Goal: Navigation & Orientation: Find specific page/section

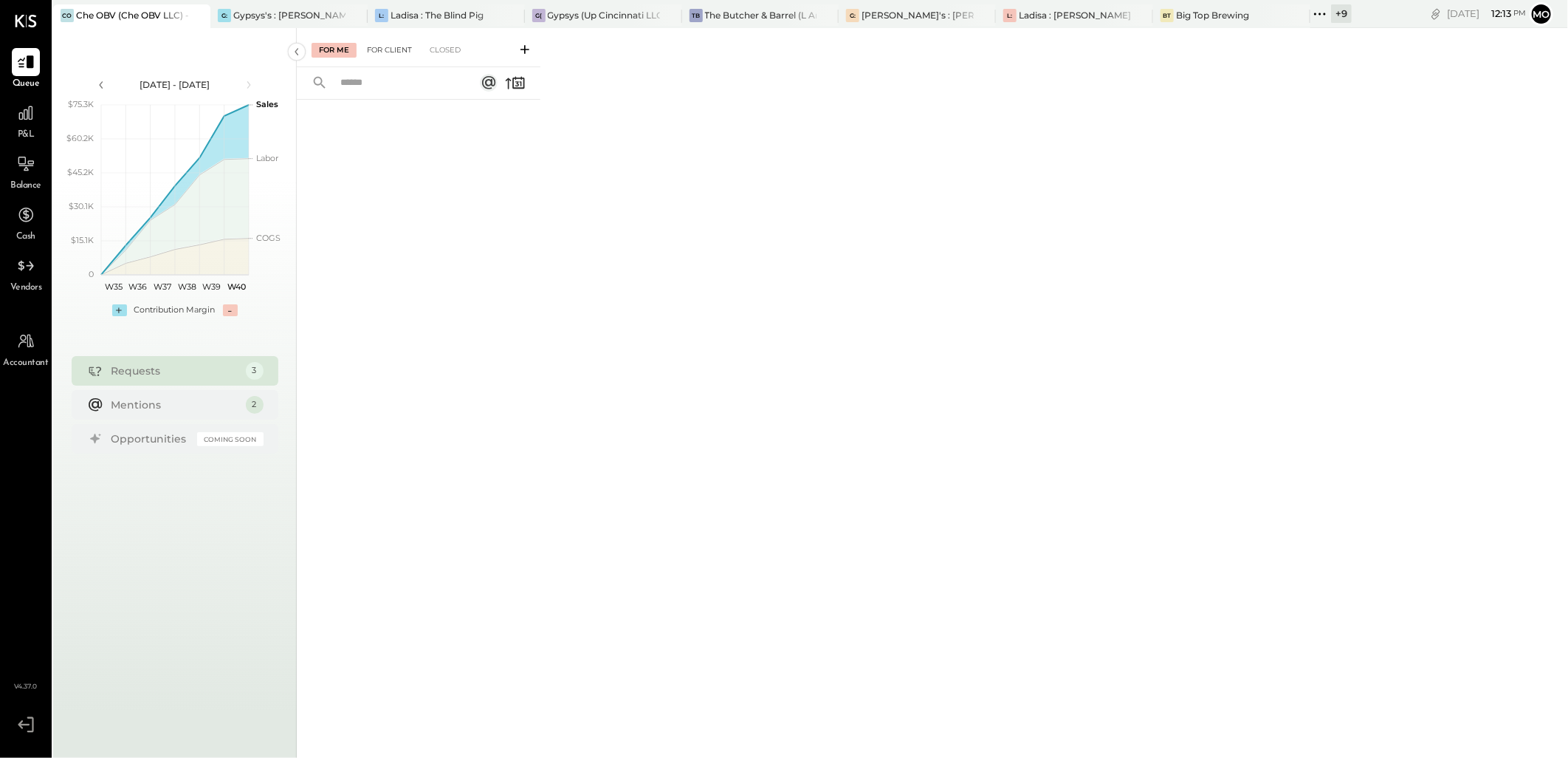
click at [372, 46] on div "For Client" at bounding box center [390, 50] width 60 height 15
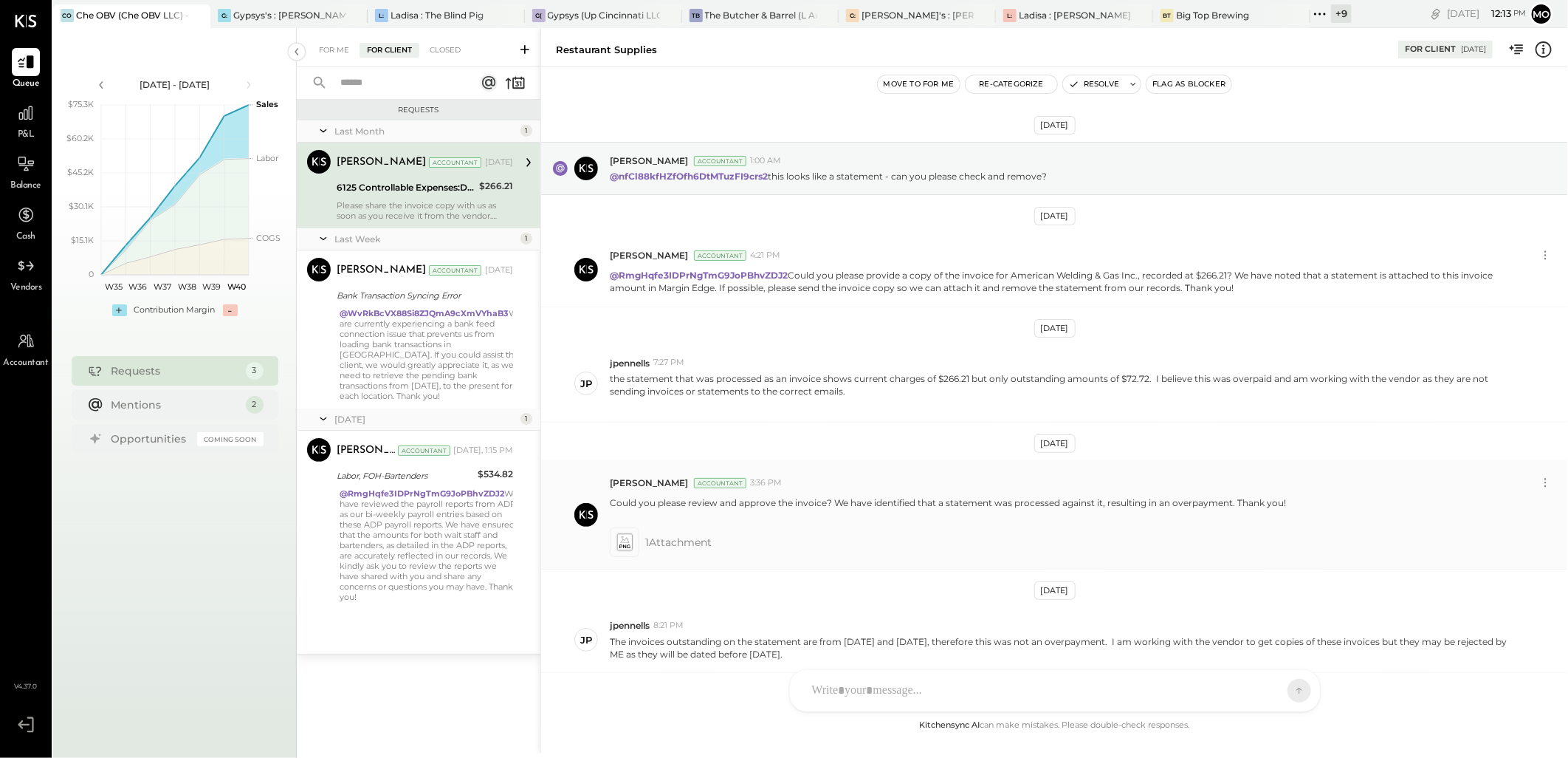
scroll to position [166, 0]
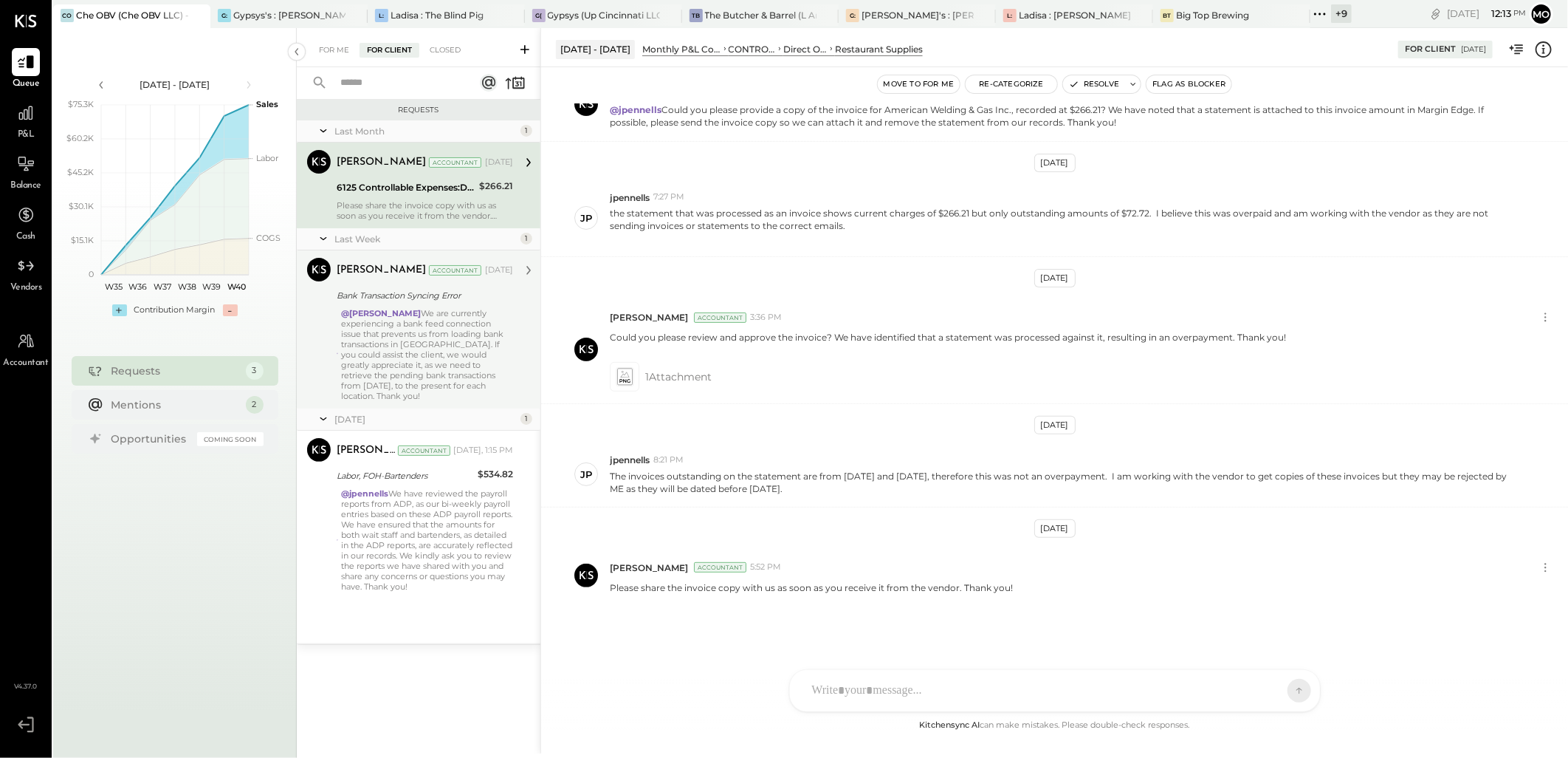
click at [433, 335] on div "@[PERSON_NAME] We are currently experiencing a bank feed connection issue that …" at bounding box center [427, 355] width 172 height 93
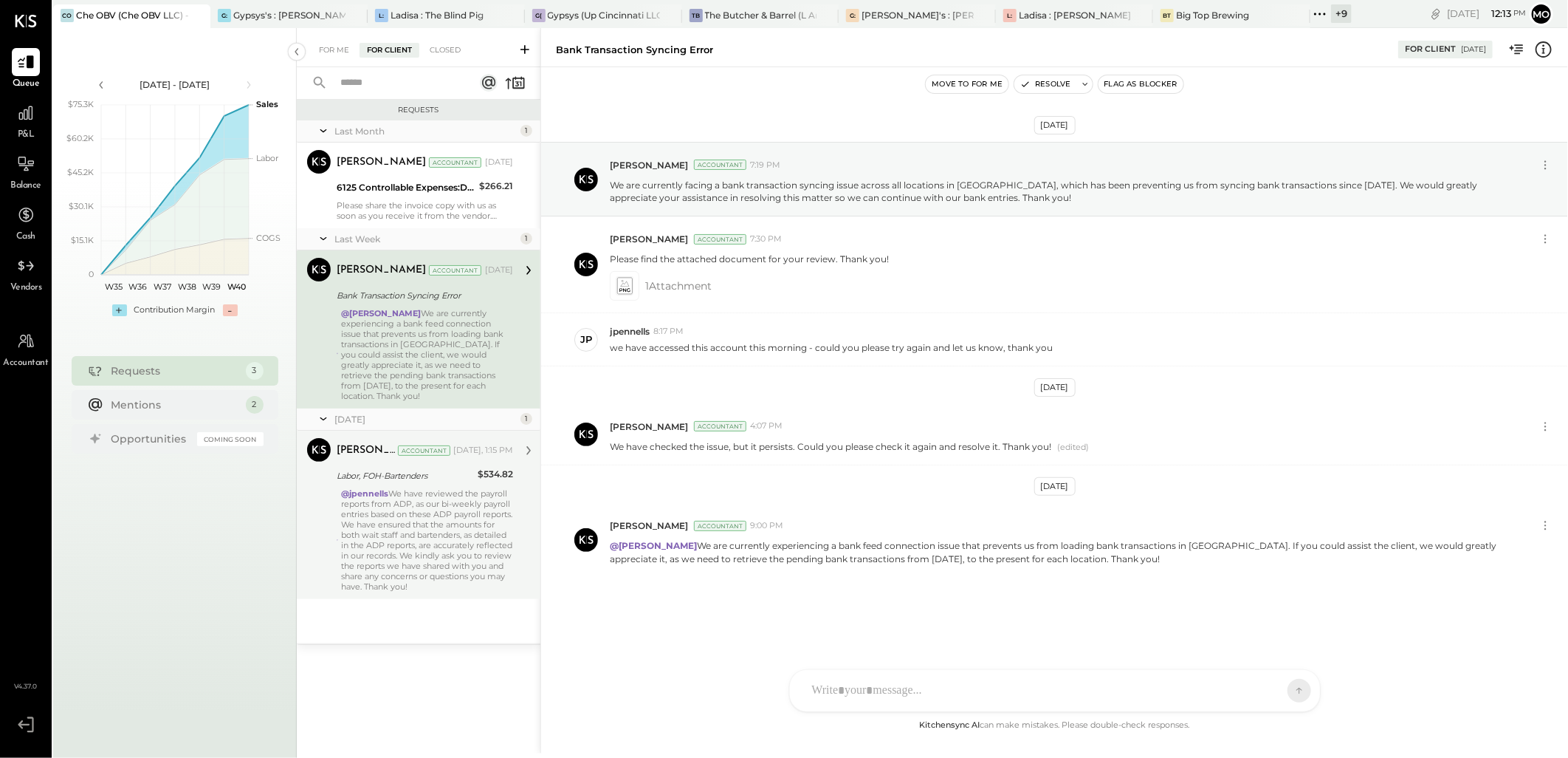
click at [451, 513] on div "@jpennells We have reviewed the payroll reports from ADP, as our bi-weekly payr…" at bounding box center [427, 540] width 172 height 103
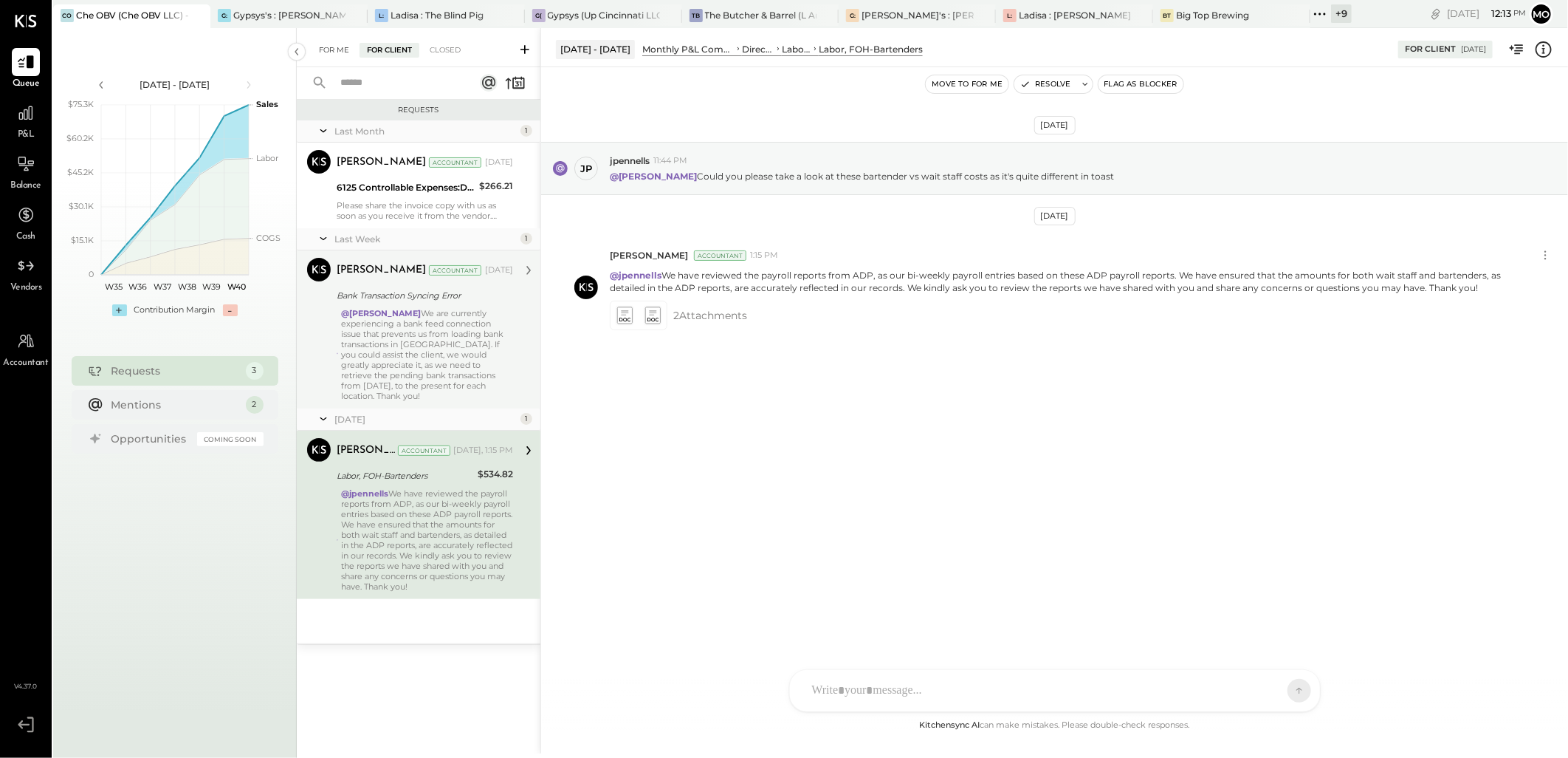
click at [338, 45] on div "For Me" at bounding box center [334, 50] width 45 height 15
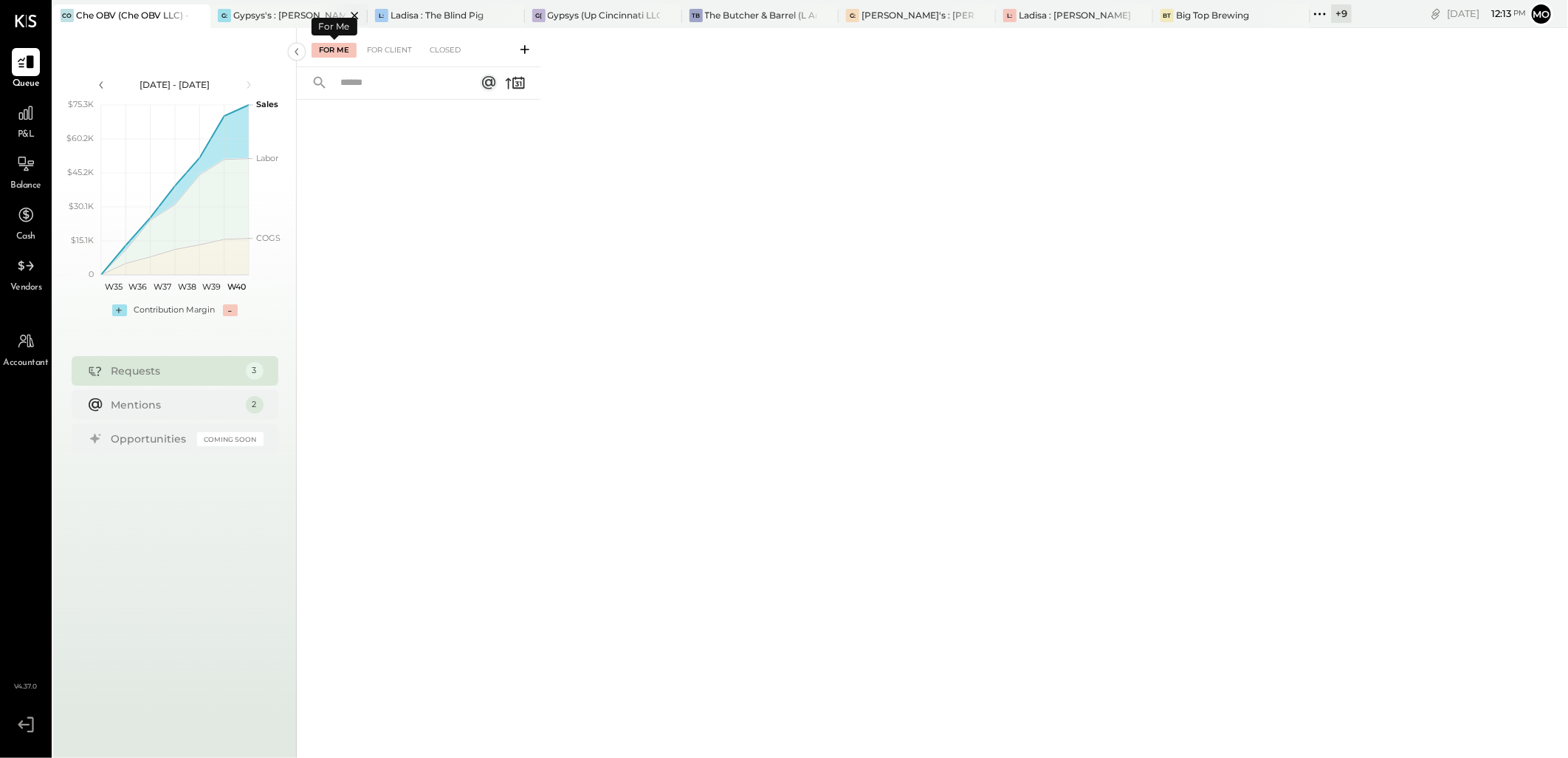
click at [253, 9] on div "Gypsys's : [PERSON_NAME] on the levee" at bounding box center [289, 15] width 112 height 13
click at [868, 19] on div "[PERSON_NAME]'s : [PERSON_NAME]'s" at bounding box center [917, 15] width 112 height 13
click at [1194, 31] on div "For Me For Client Closed" at bounding box center [932, 391] width 1271 height 725
click at [1186, 20] on div "Big Top Brewing" at bounding box center [1212, 15] width 73 height 13
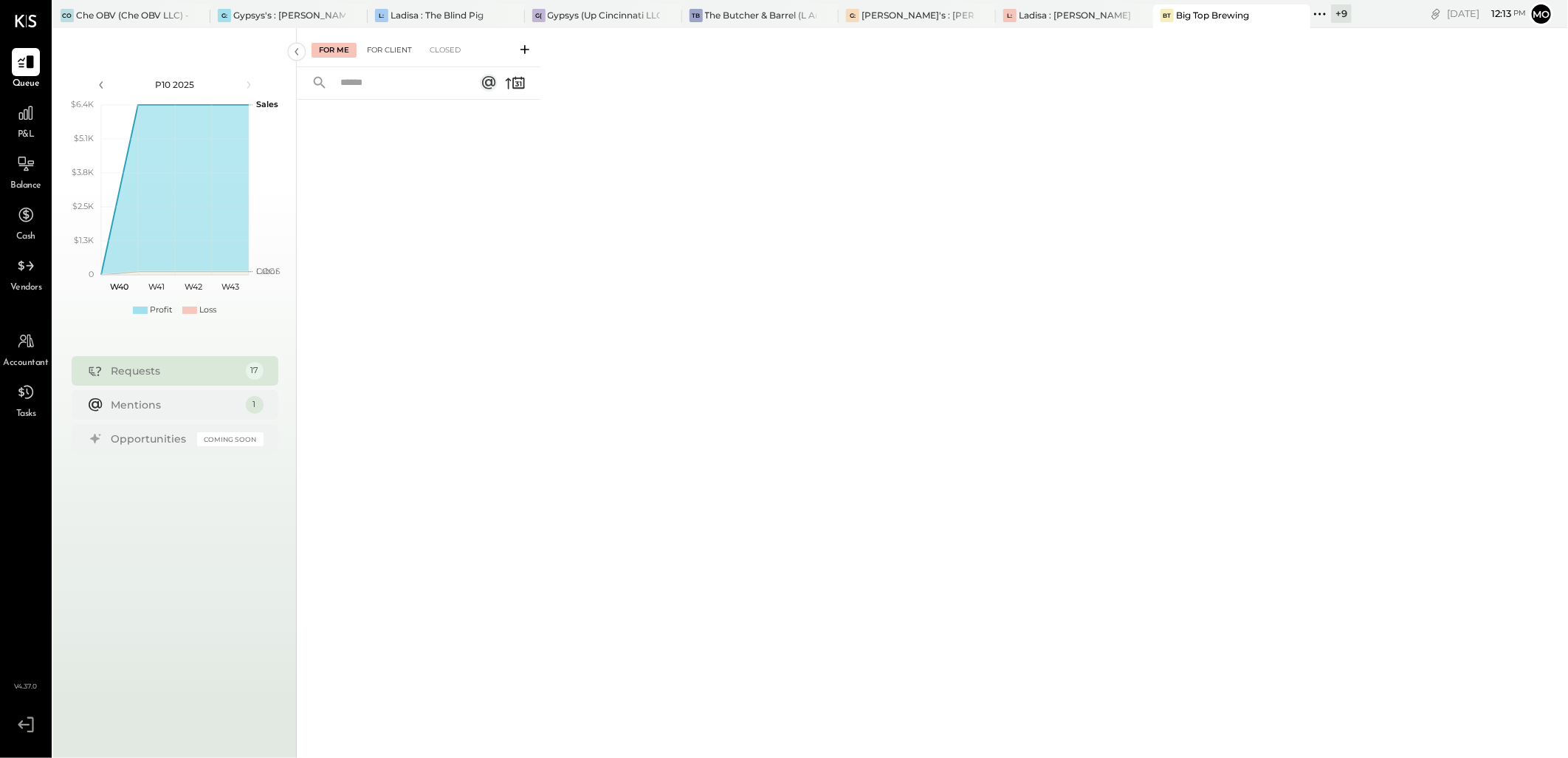
click at [388, 43] on div "For Client" at bounding box center [390, 50] width 60 height 15
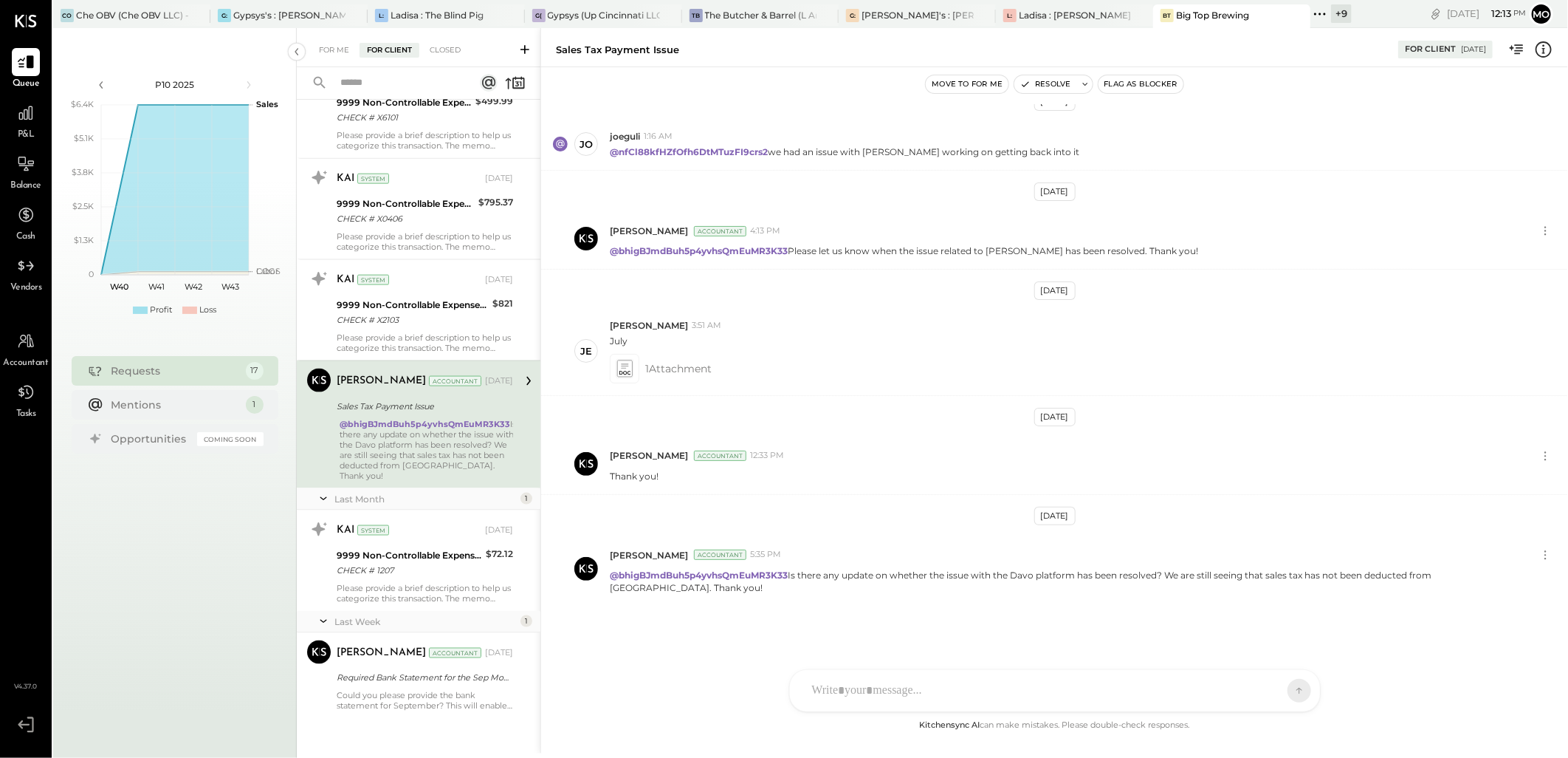
scroll to position [324, 0]
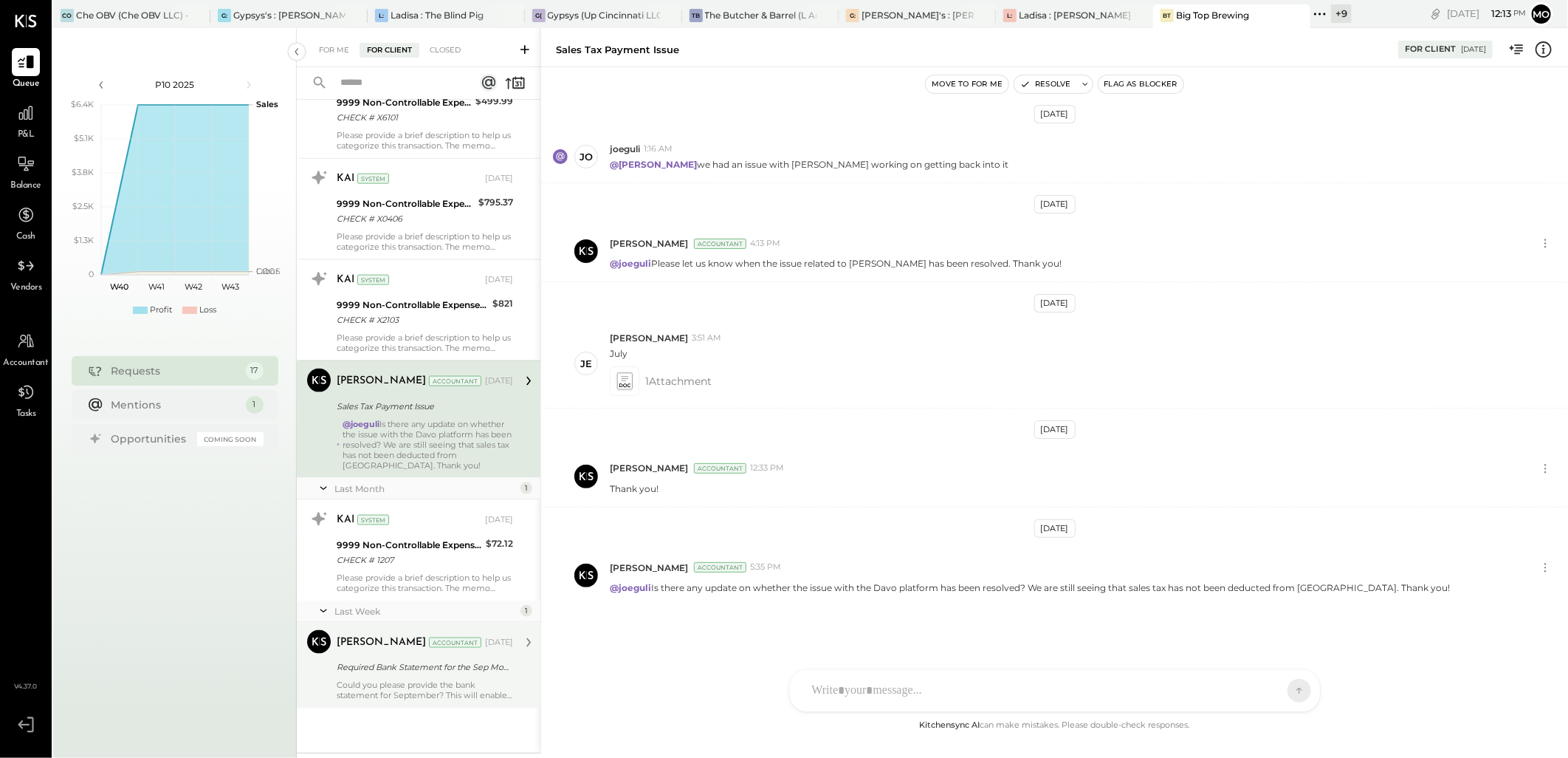
click at [409, 648] on div "[PERSON_NAME] Accountant" at bounding box center [409, 642] width 145 height 15
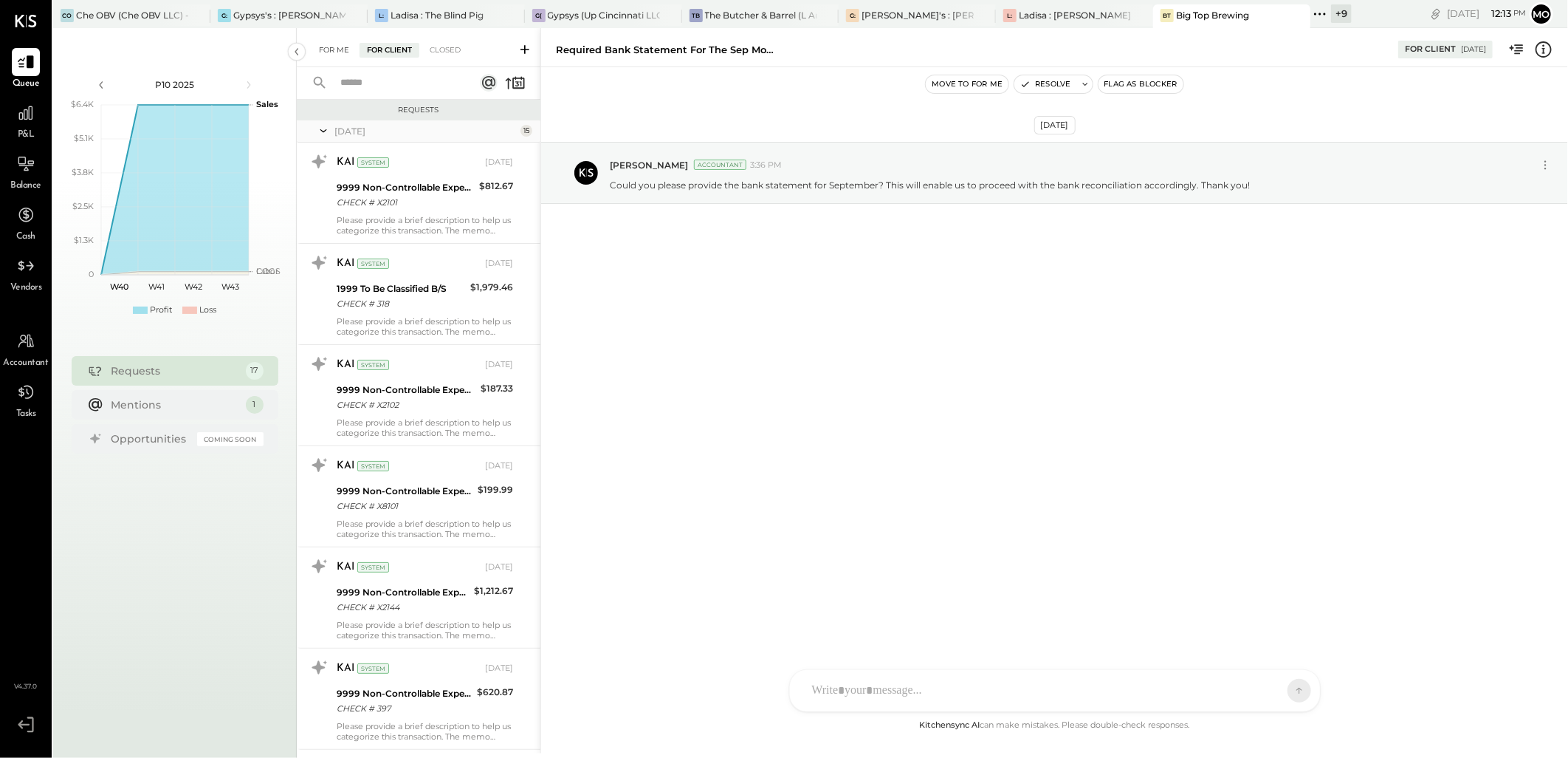
click at [336, 52] on div "For Me" at bounding box center [334, 50] width 45 height 15
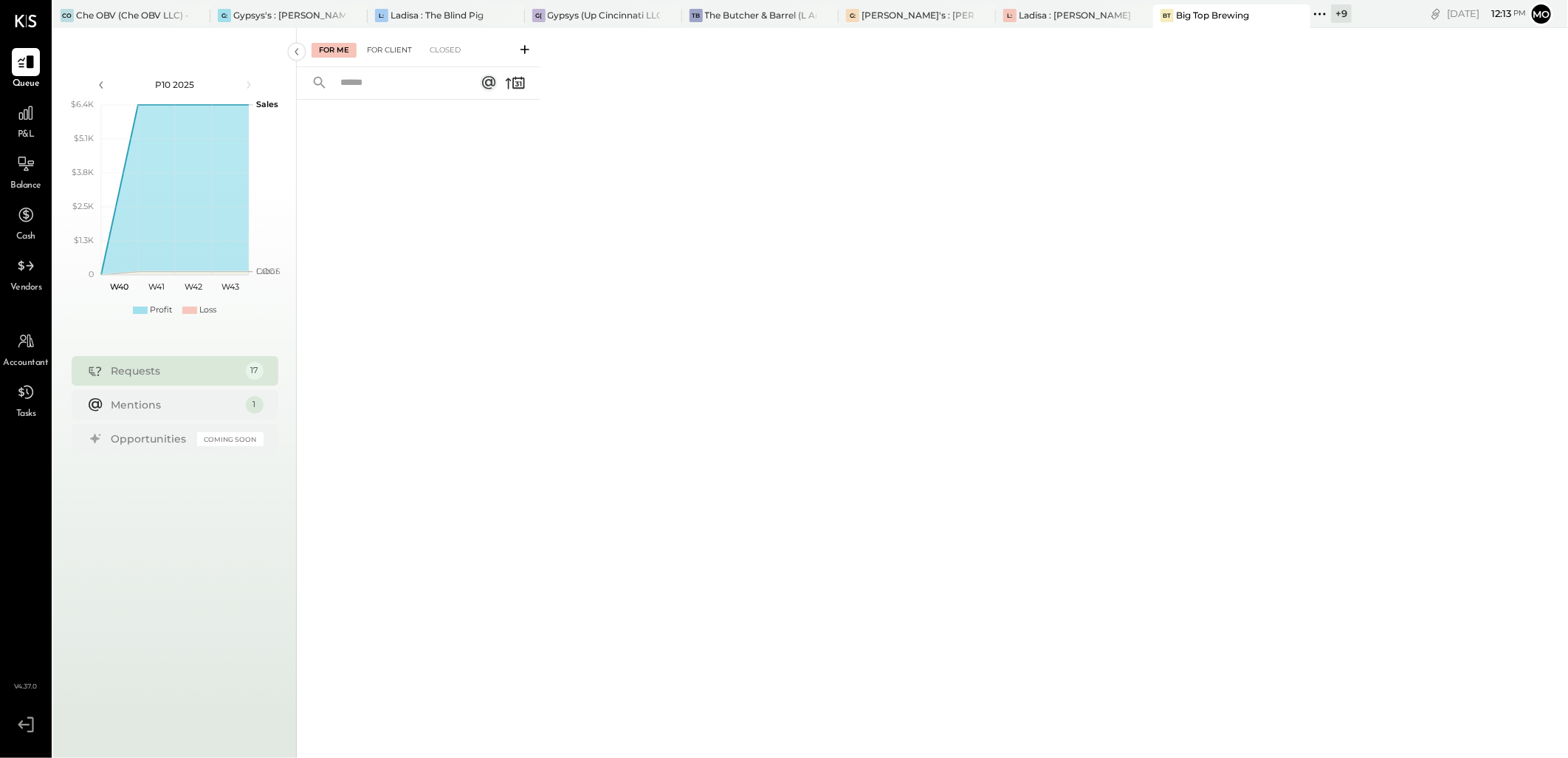
click at [393, 50] on div "For Client" at bounding box center [390, 50] width 60 height 15
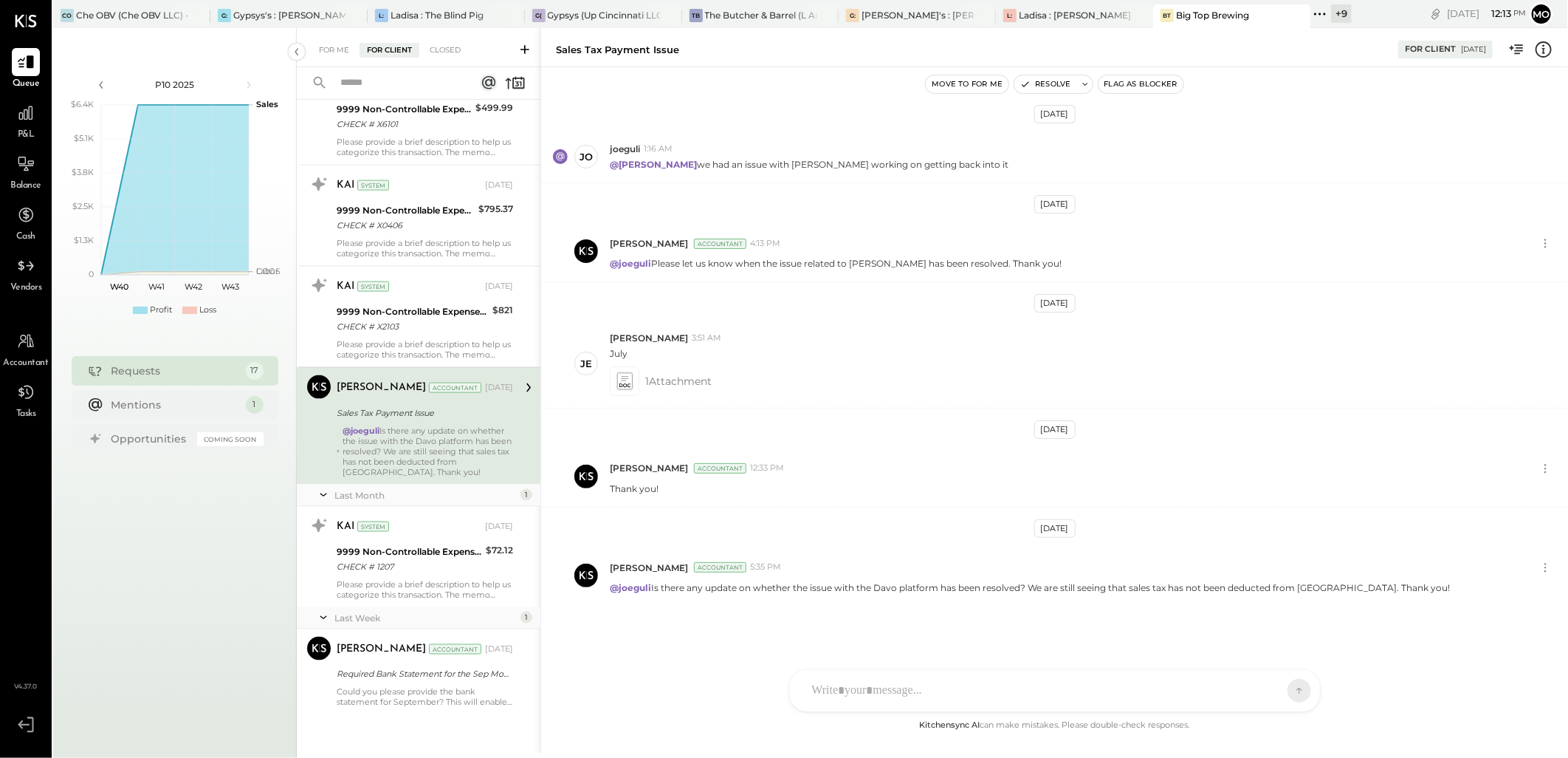
scroll to position [1198, 0]
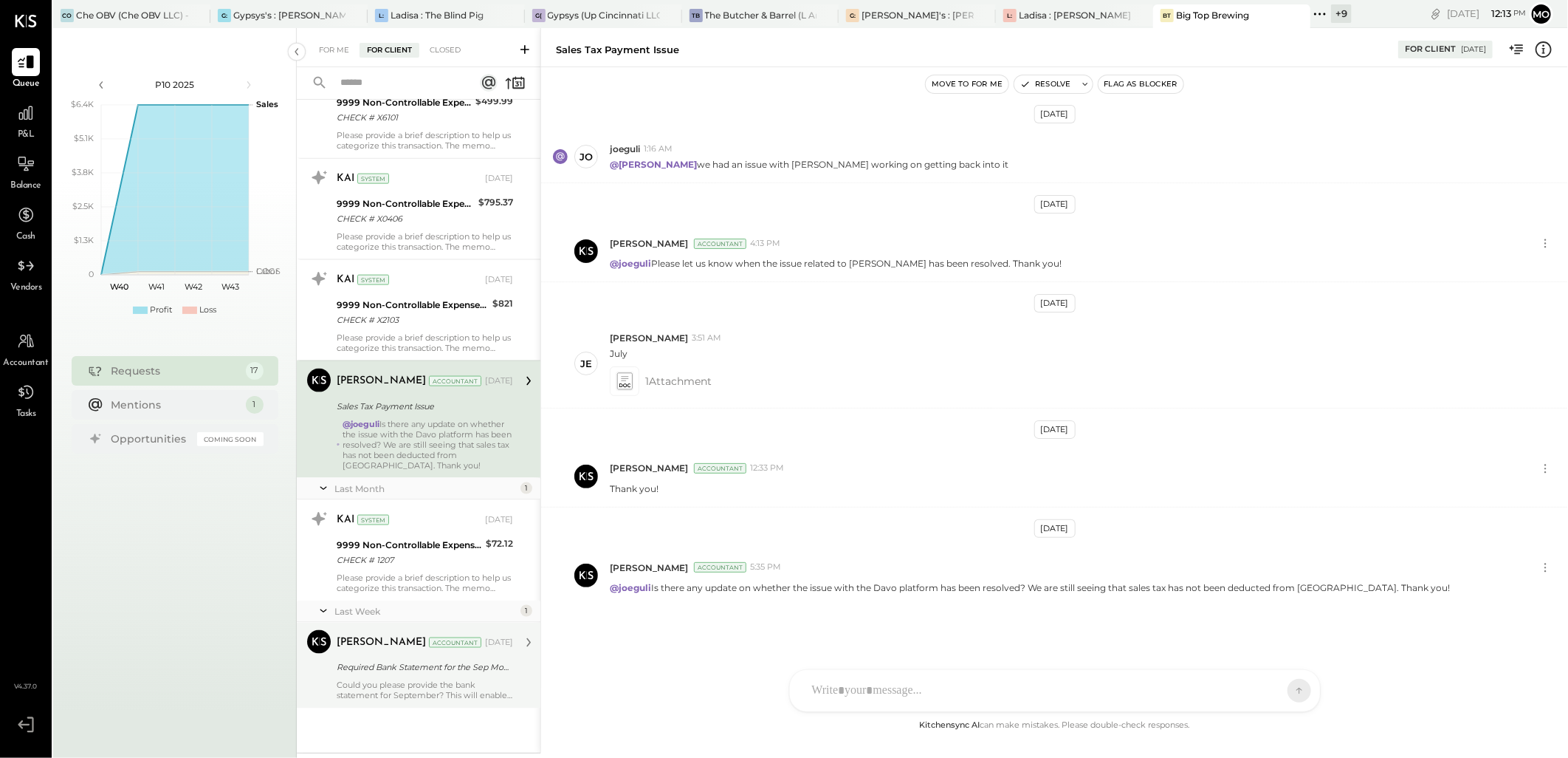
click at [400, 667] on div "Required Bank Statement for the Sep Month" at bounding box center [422, 667] width 172 height 15
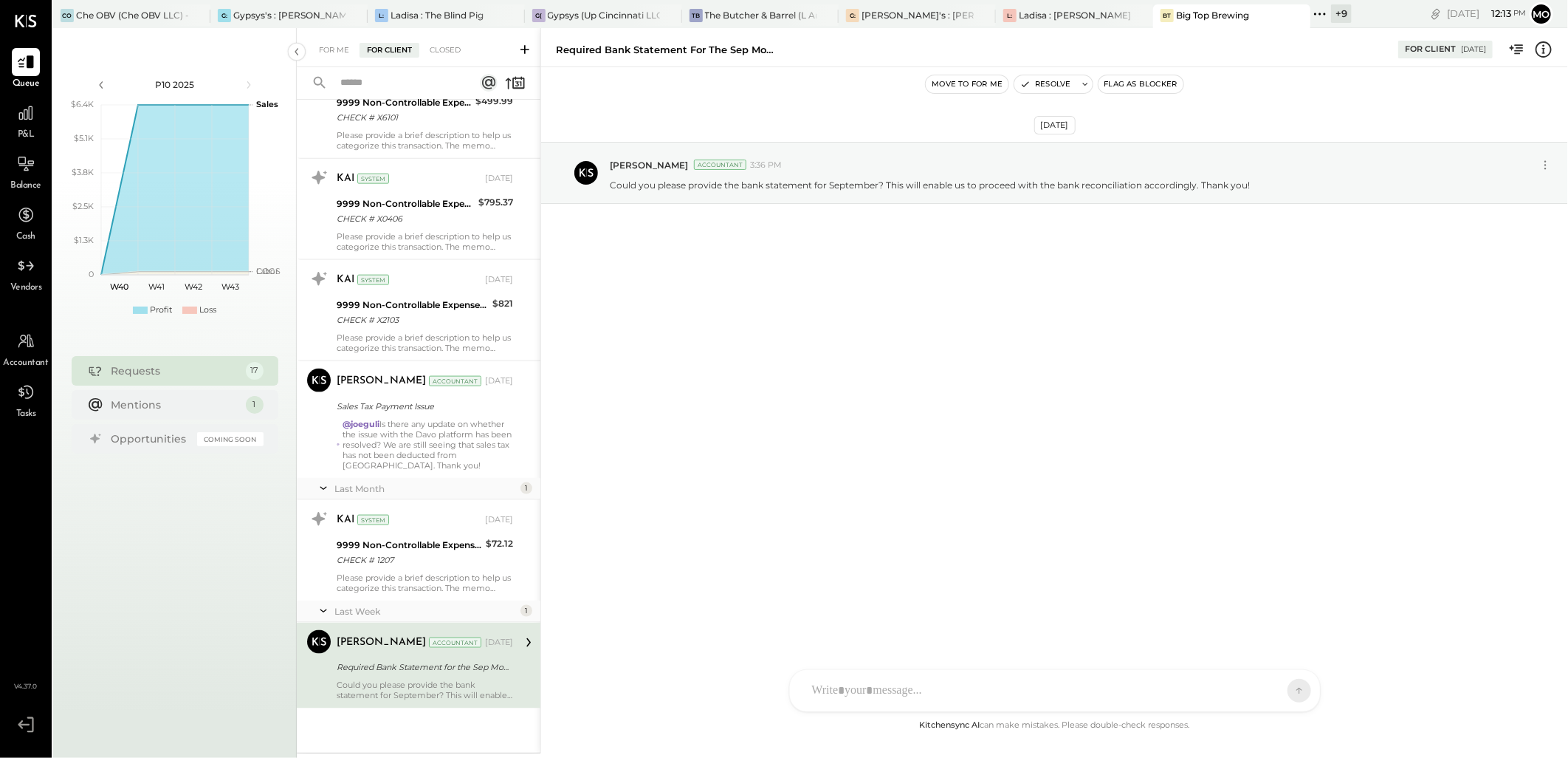
click at [1152, 82] on button "Flag as Blocker" at bounding box center [1141, 84] width 85 height 18
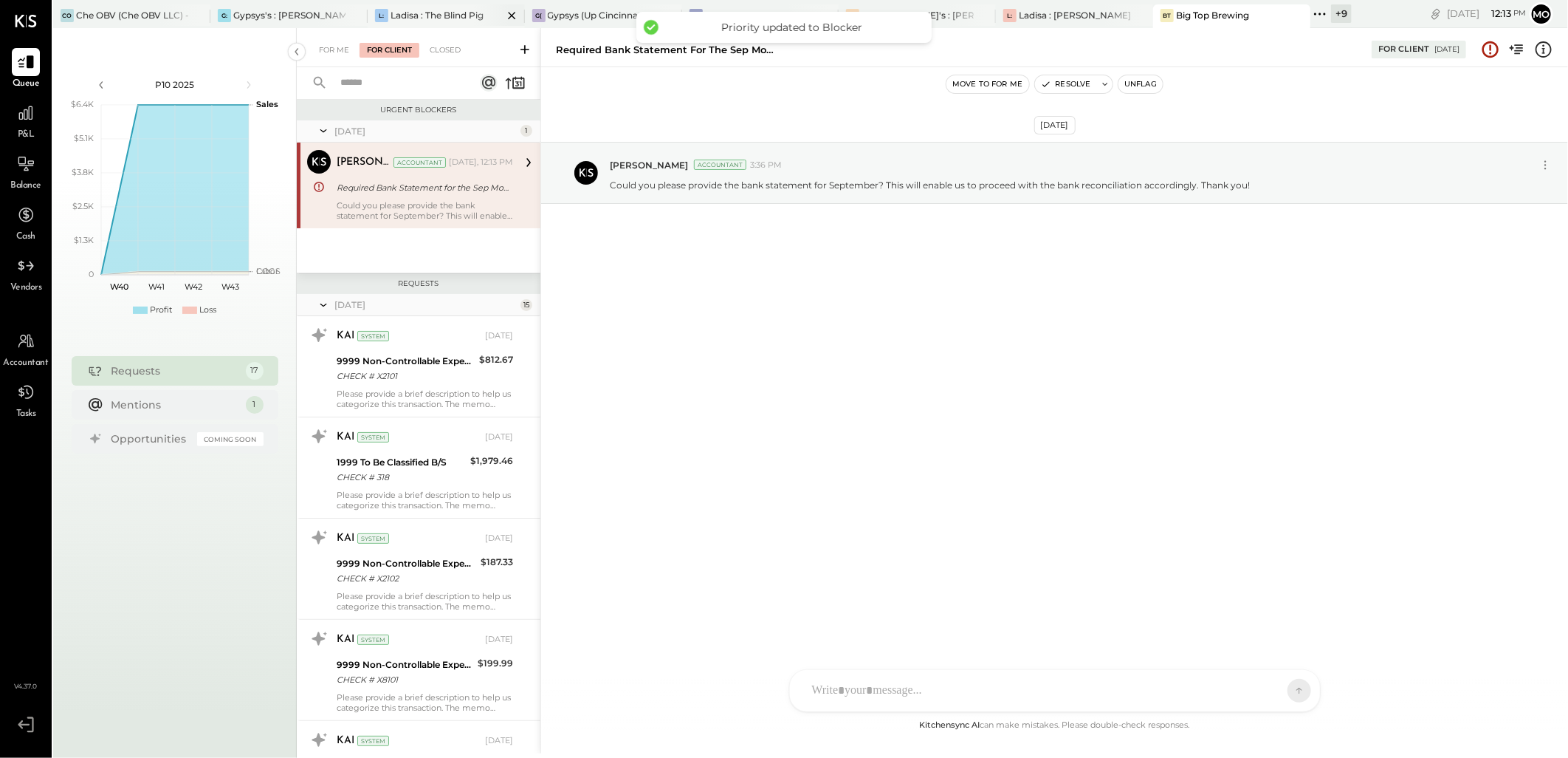
click at [421, 12] on div "Ladisa : The Blind Pig" at bounding box center [437, 15] width 93 height 13
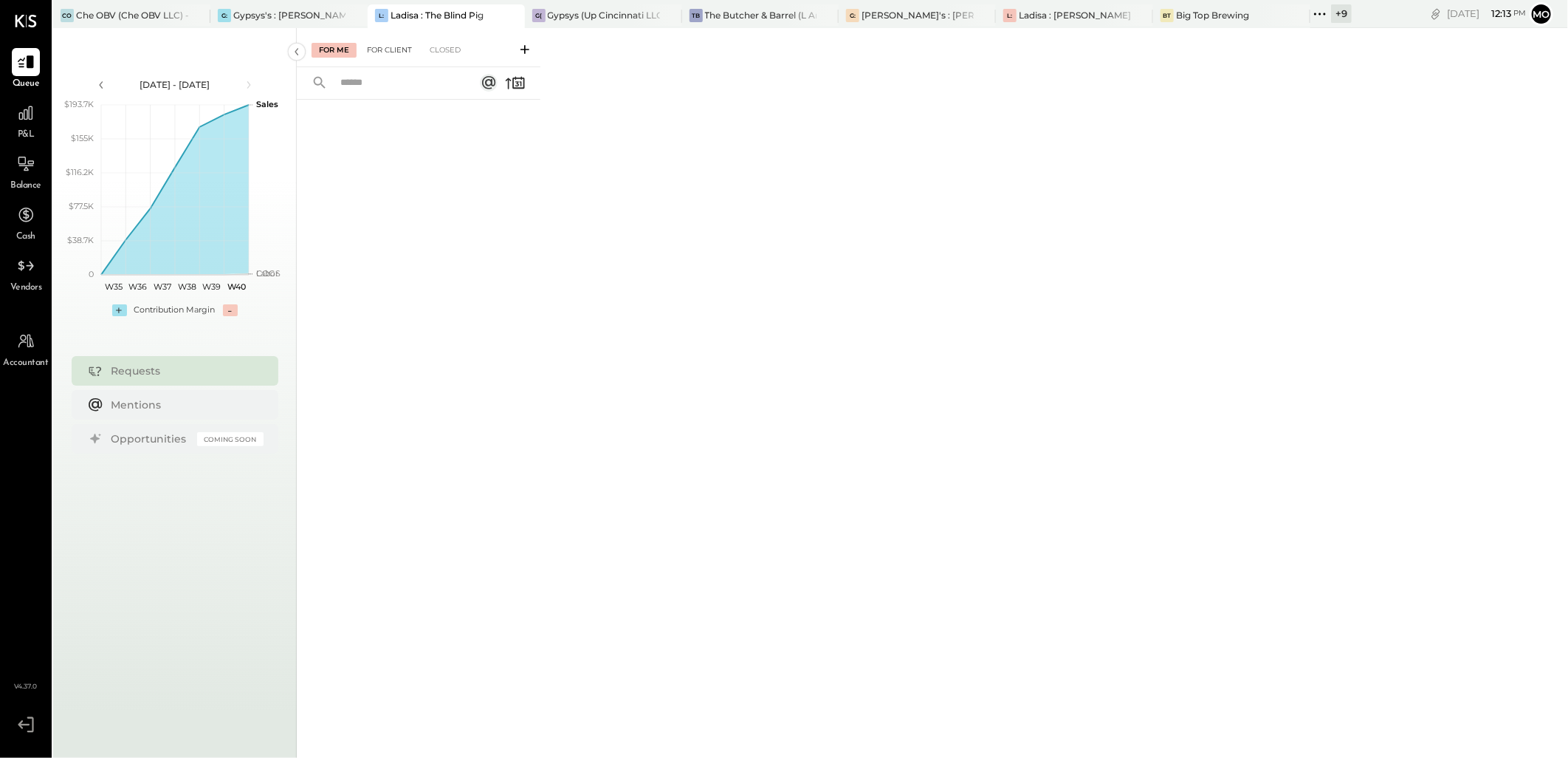
click at [370, 50] on div "For Client" at bounding box center [390, 50] width 60 height 15
click at [341, 47] on div "For Me" at bounding box center [334, 50] width 45 height 15
click at [584, 24] on div "G( Gypsys (Up Cincinnati LLC) - [GEOGRAPHIC_DATA]" at bounding box center [603, 16] width 157 height 24
click at [729, 15] on div "The Butcher & Barrel (L Argento LLC) - [GEOGRAPHIC_DATA]" at bounding box center [761, 15] width 112 height 13
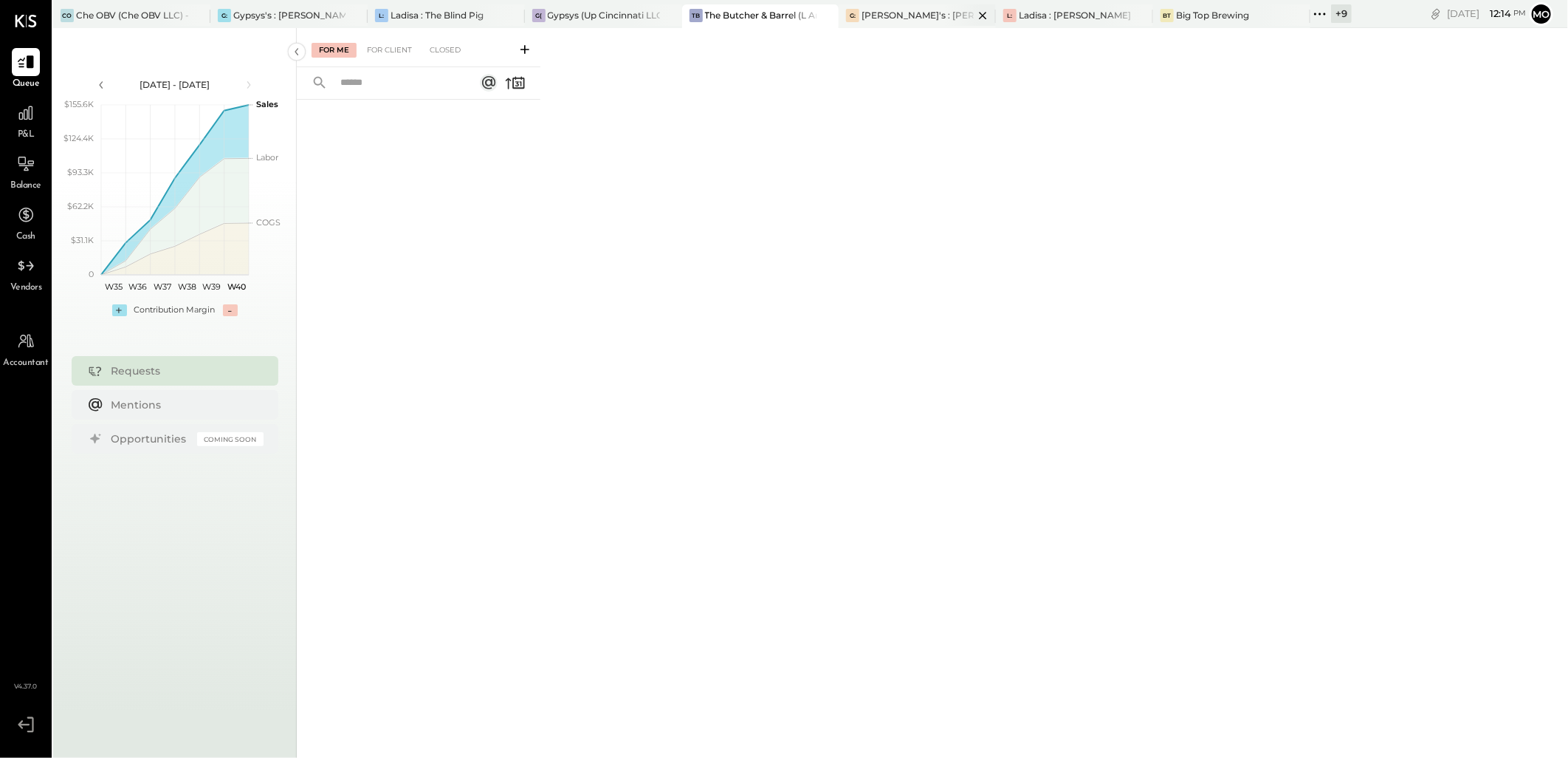
click at [921, 16] on div "[PERSON_NAME]'s : [PERSON_NAME]'s" at bounding box center [917, 15] width 112 height 13
click at [1063, 13] on div "Ladisa : [PERSON_NAME] in the Alley" at bounding box center [1075, 15] width 112 height 13
click at [1190, 6] on div "BT Big Top Brewing" at bounding box center [1232, 16] width 157 height 24
